Goal: Transaction & Acquisition: Book appointment/travel/reservation

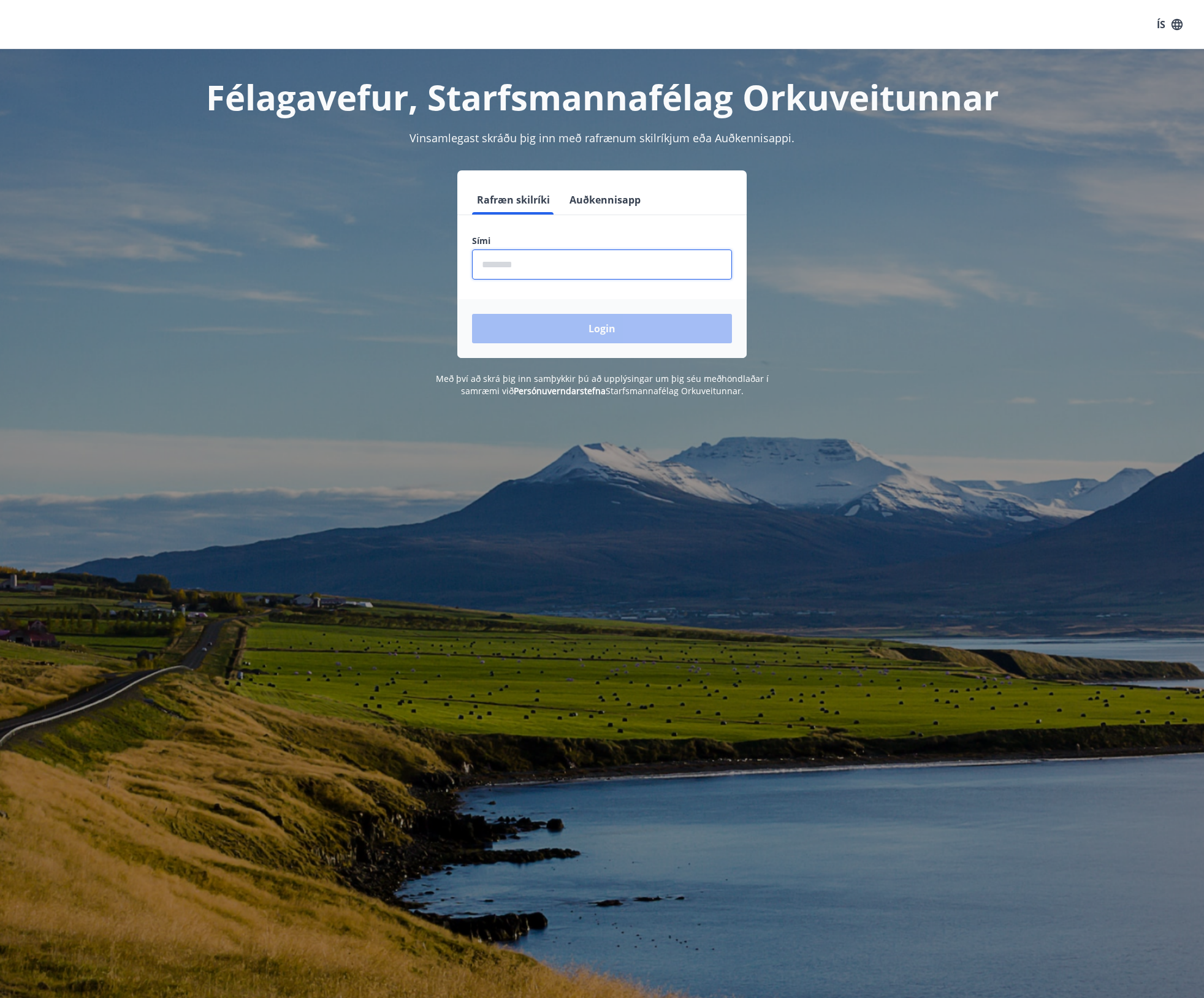
click at [521, 260] on input "phone" at bounding box center [602, 264] width 260 height 30
type input "********"
click at [472, 314] on button "Login" at bounding box center [602, 328] width 260 height 29
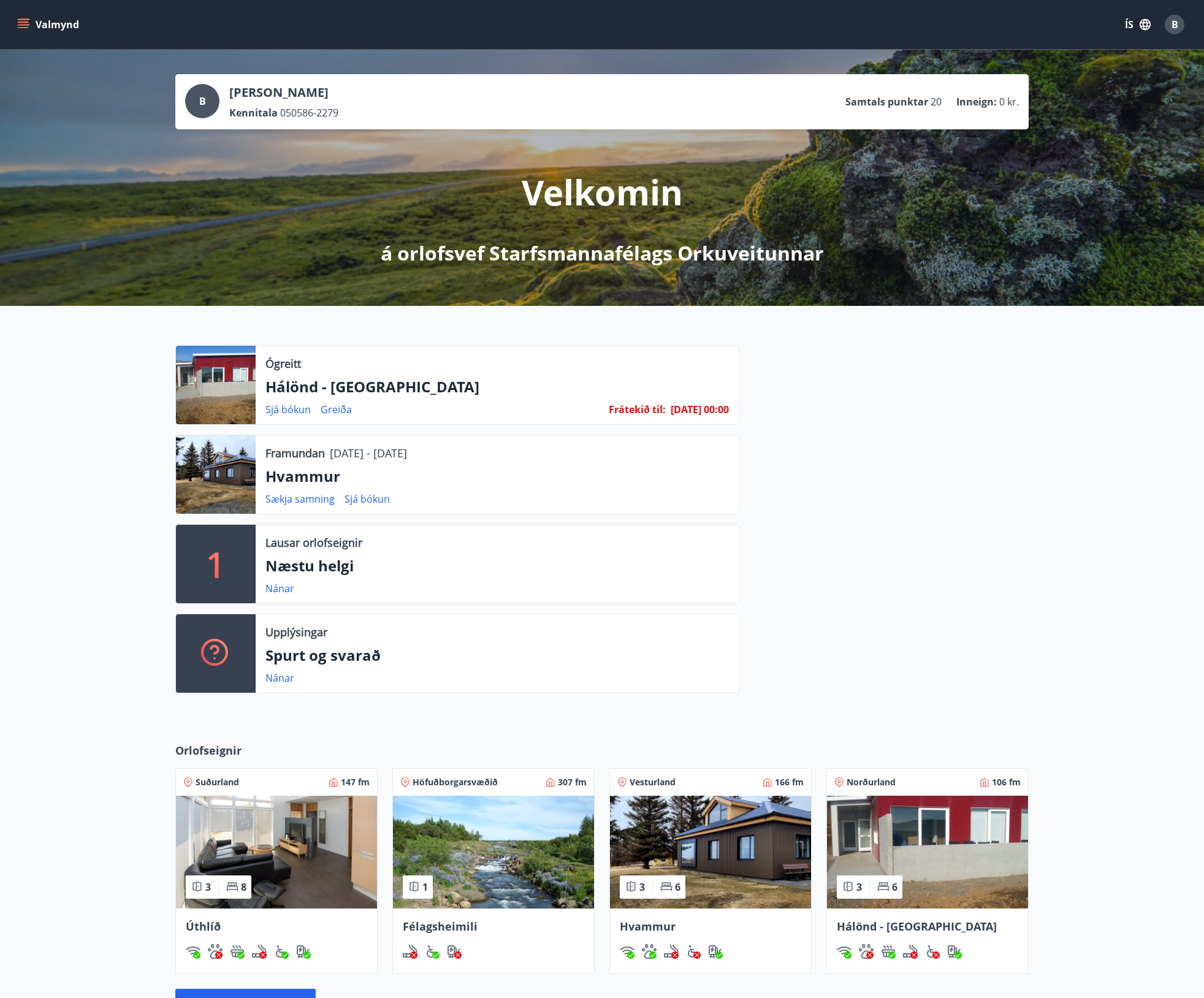
click at [646, 396] on p "Hálönd - [GEOGRAPHIC_DATA]" at bounding box center [497, 386] width 464 height 21
click at [334, 413] on link "Greiða" at bounding box center [336, 409] width 31 height 13
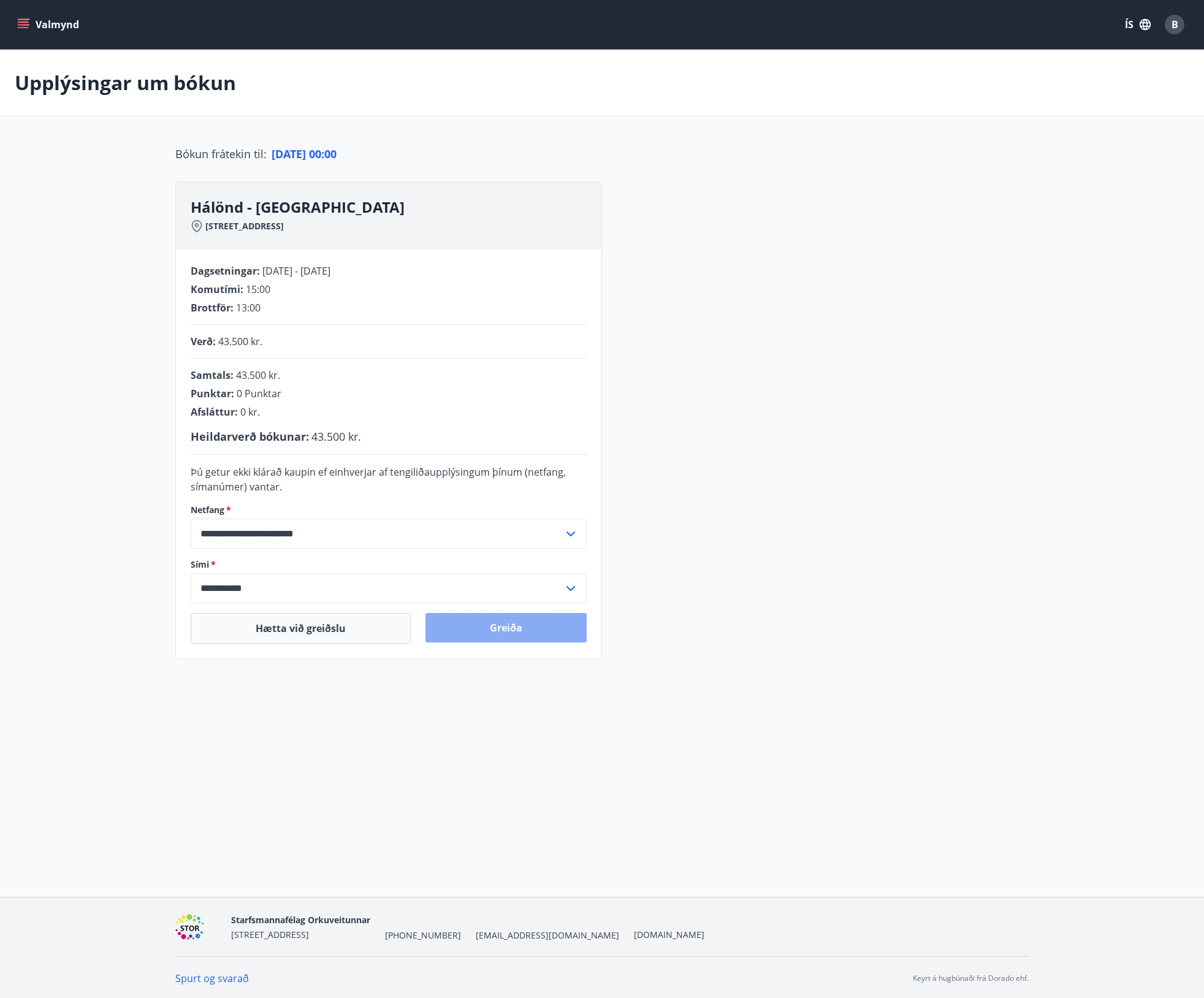
click at [483, 622] on button "Greiða" at bounding box center [506, 628] width 161 height 29
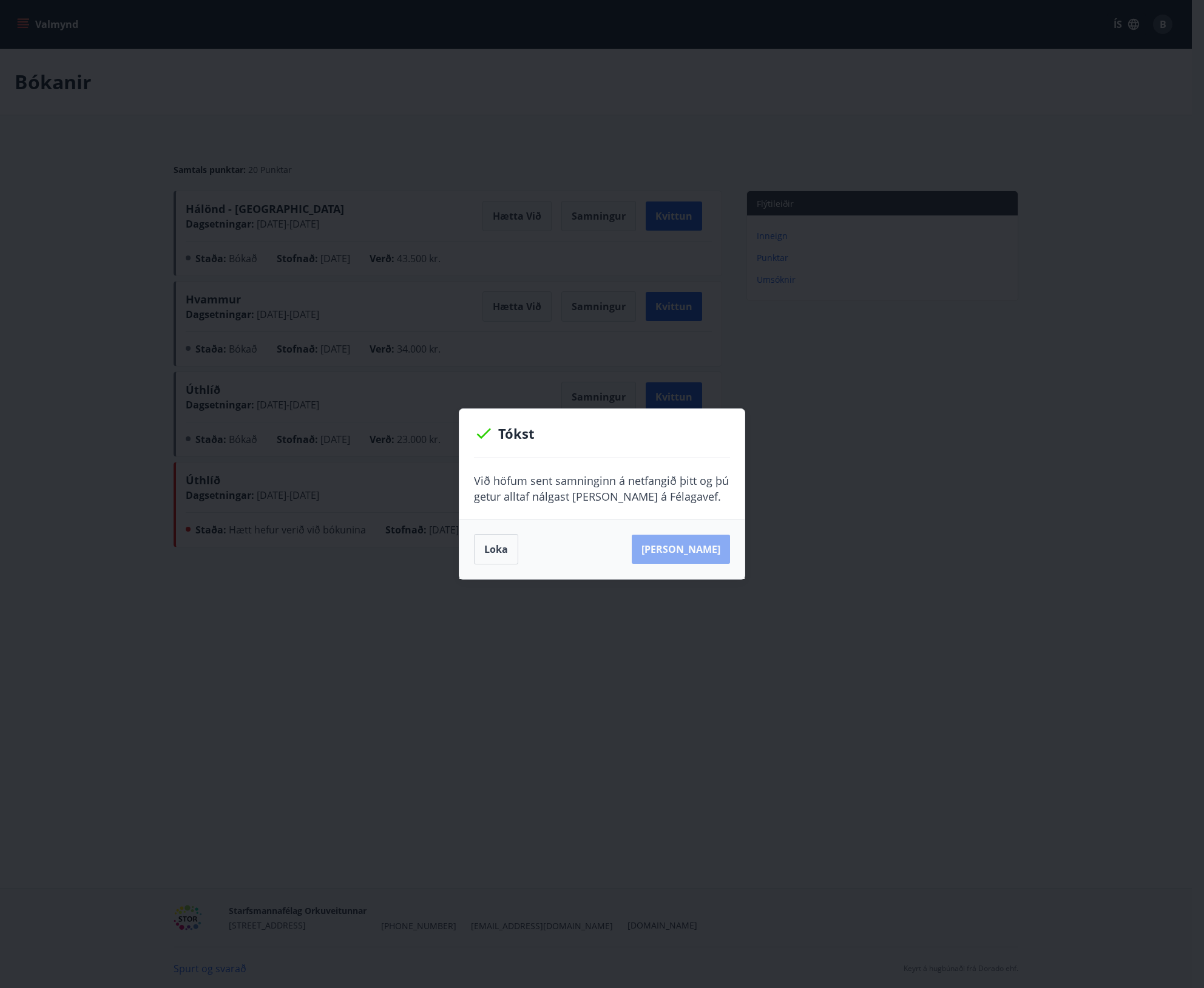
click at [702, 544] on button "[PERSON_NAME]" at bounding box center [681, 550] width 98 height 29
click at [510, 547] on button "Loka" at bounding box center [496, 550] width 44 height 31
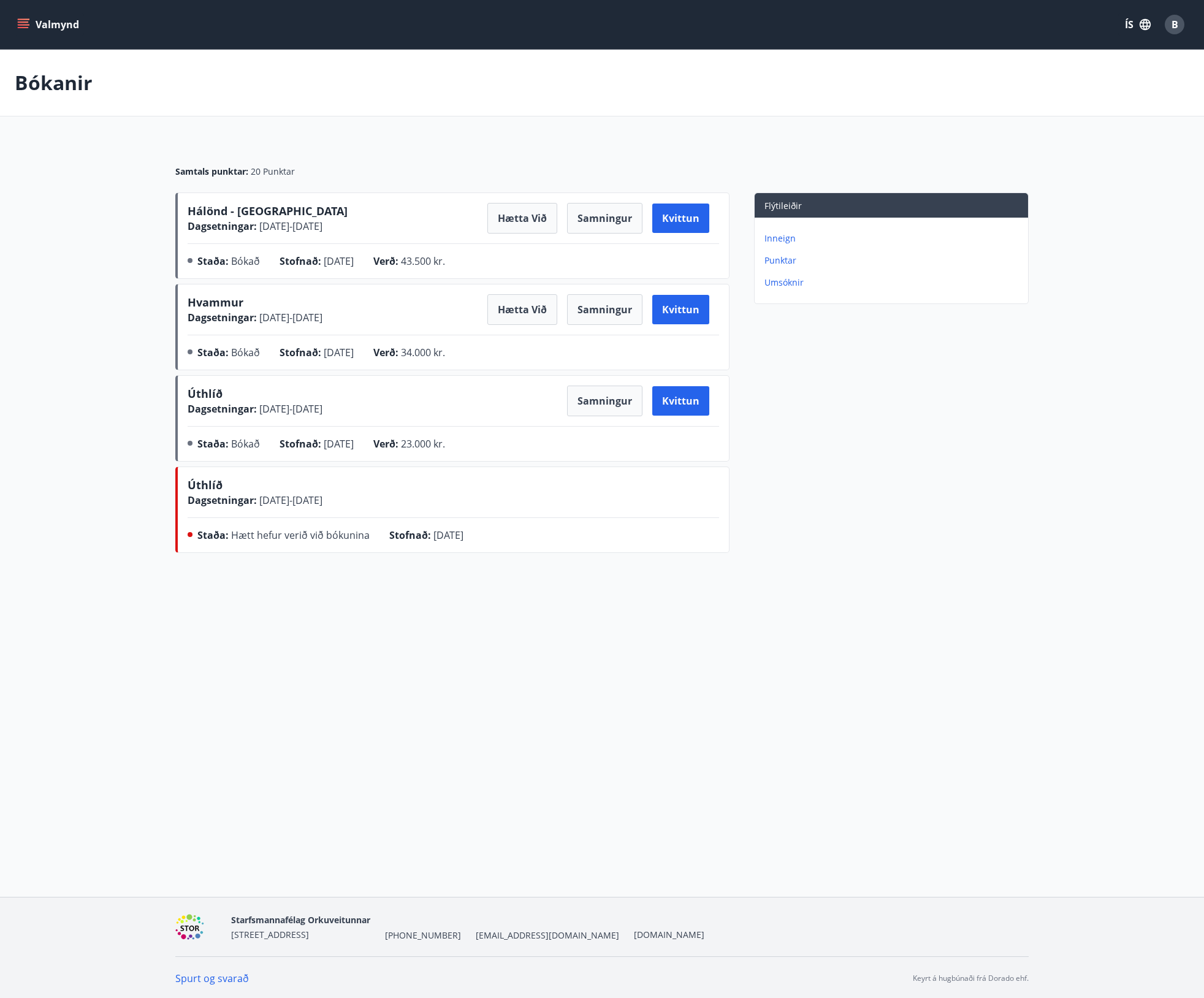
click at [788, 231] on div "Inneign Punktar Umsóknir" at bounding box center [891, 256] width 273 height 76
click at [780, 238] on p "Inneign" at bounding box center [894, 238] width 259 height 12
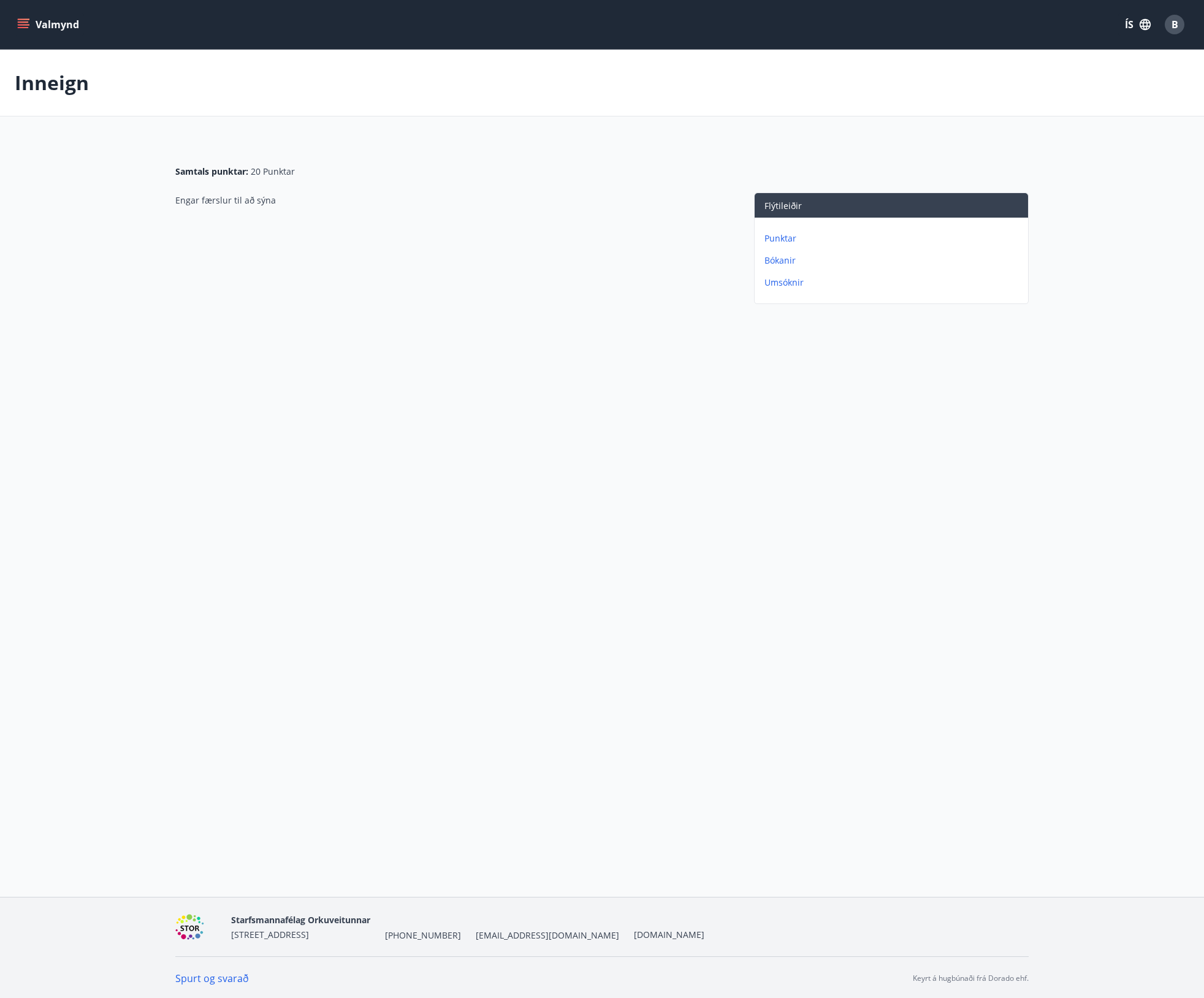
click at [777, 280] on p "Umsóknir" at bounding box center [894, 283] width 259 height 12
